Goal: Navigation & Orientation: Go to known website

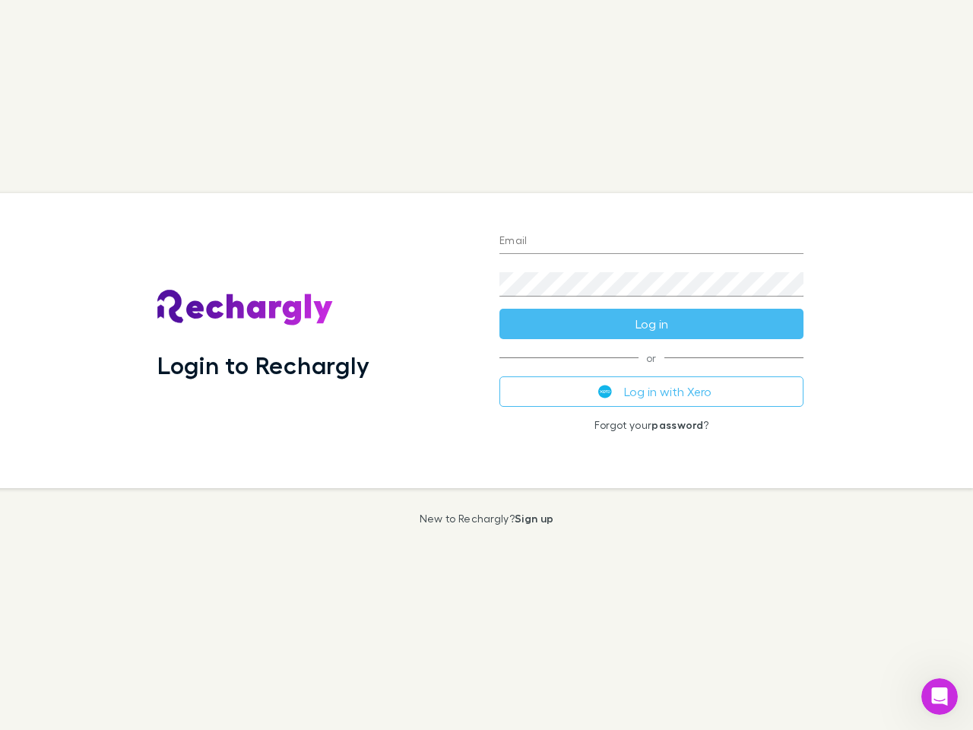
click at [486, 365] on div "Login to Rechargly" at bounding box center [316, 340] width 342 height 295
click at [651, 242] on input "Email" at bounding box center [651, 242] width 304 height 24
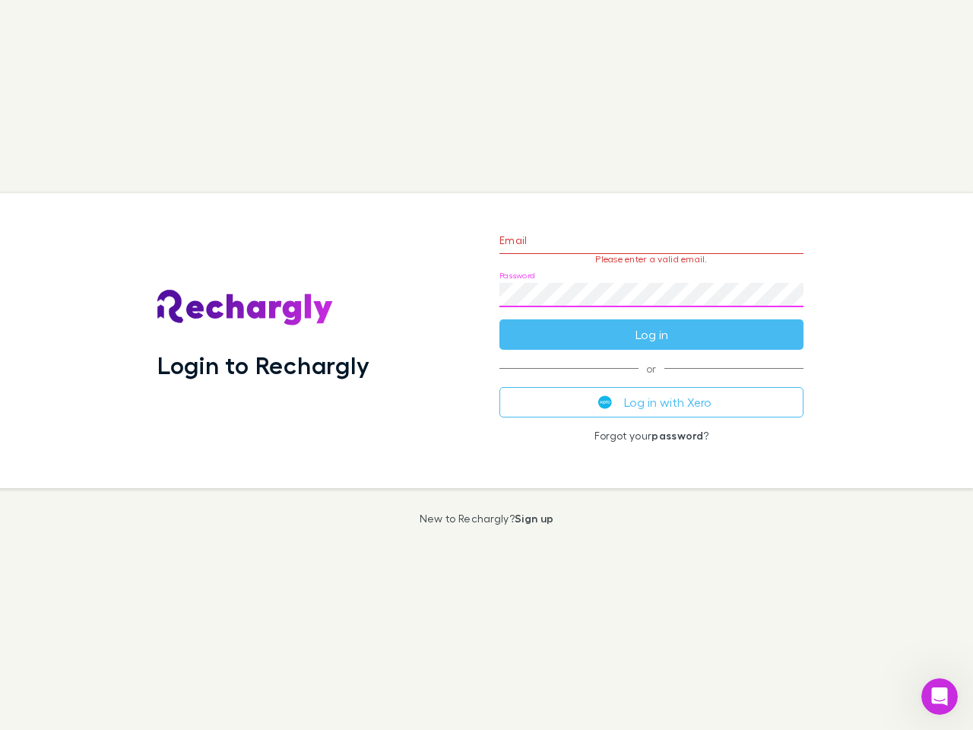
click at [651, 324] on form "Email Please enter a valid email. Password Log in" at bounding box center [651, 283] width 304 height 132
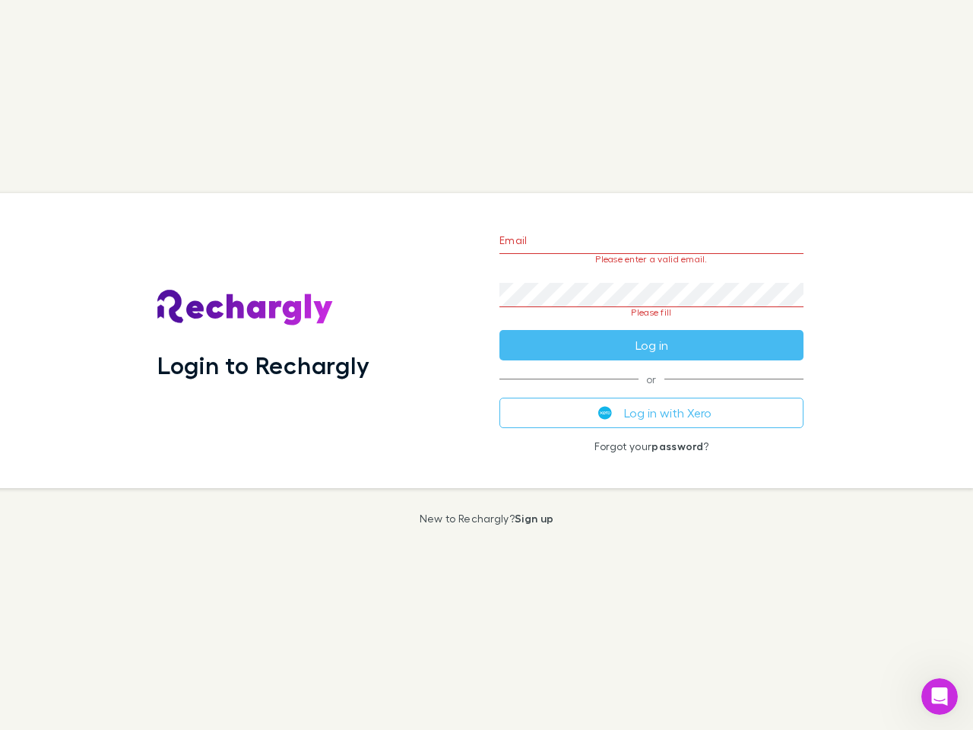
click at [651, 391] on div "Email Please enter a valid email. Password Please fill Log in or Log in with Xe…" at bounding box center [651, 340] width 328 height 295
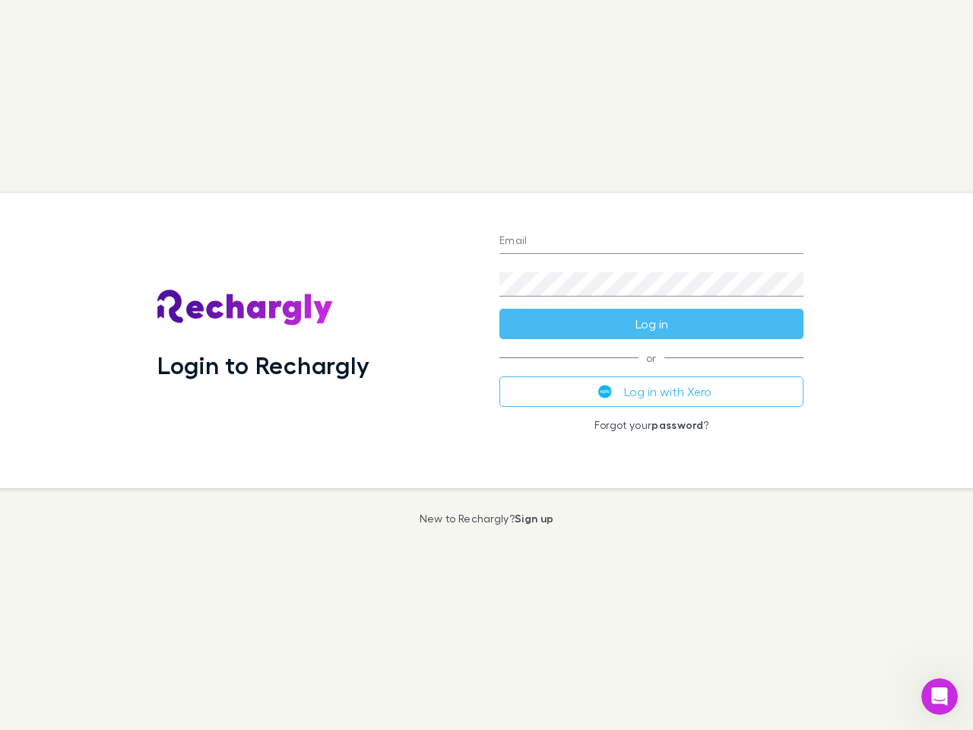
click at [486, 365] on div "Login to Rechargly" at bounding box center [316, 340] width 342 height 295
click at [651, 242] on input "Email" at bounding box center [651, 242] width 304 height 24
click at [651, 324] on button "Log in" at bounding box center [651, 324] width 304 height 30
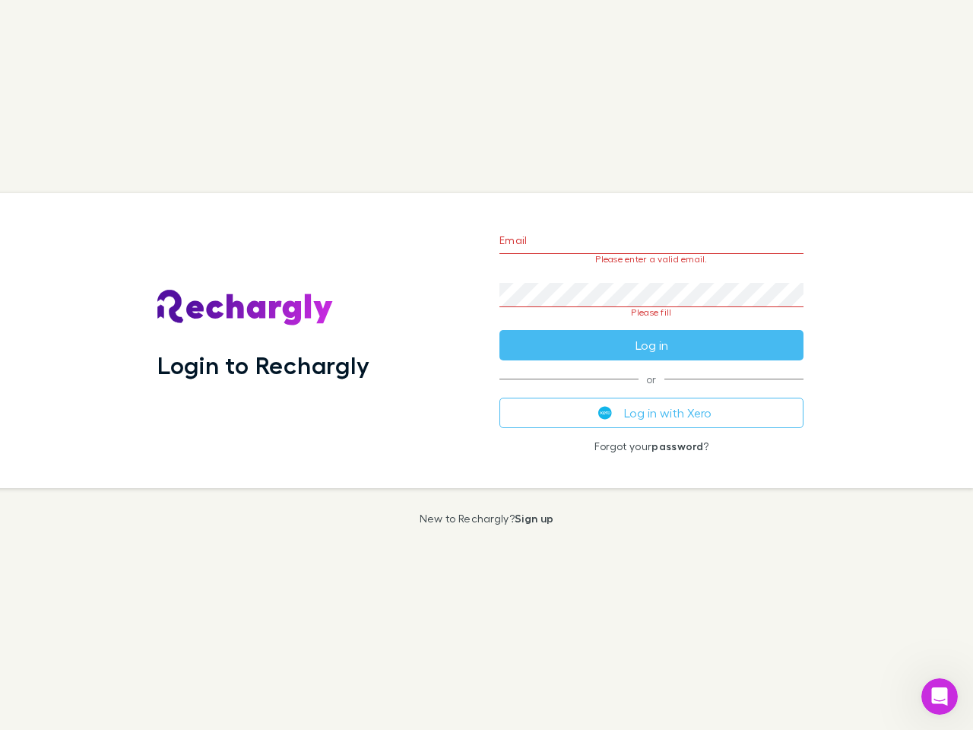
click at [651, 391] on div "Email Please enter a valid email. Password Please fill Log in or Log in with Xe…" at bounding box center [651, 340] width 328 height 295
click at [939, 696] on icon "Open Intercom Messenger" at bounding box center [939, 696] width 25 height 25
